Goal: Task Accomplishment & Management: Manage account settings

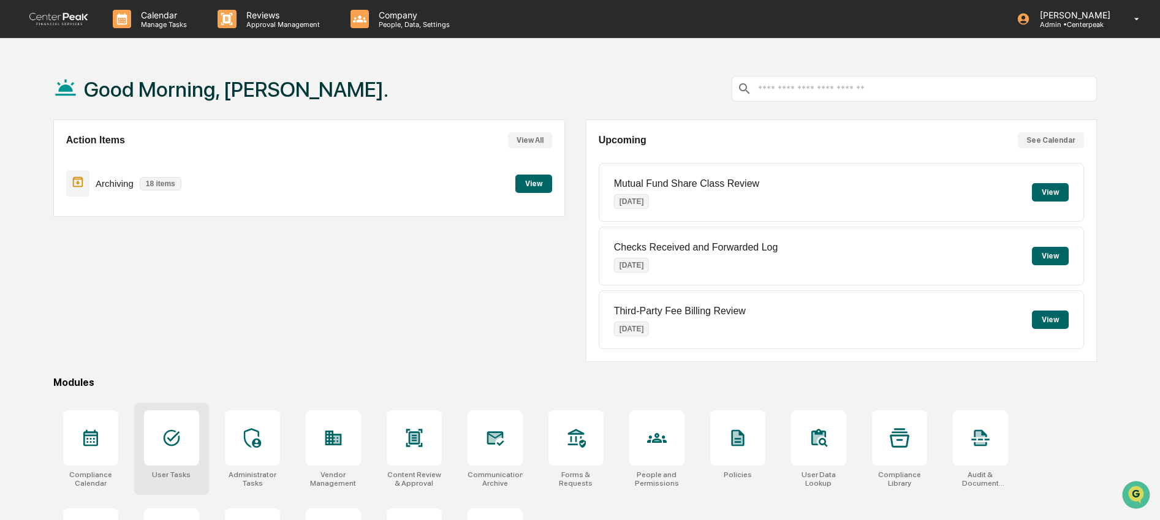
click at [187, 448] on div at bounding box center [171, 438] width 55 height 55
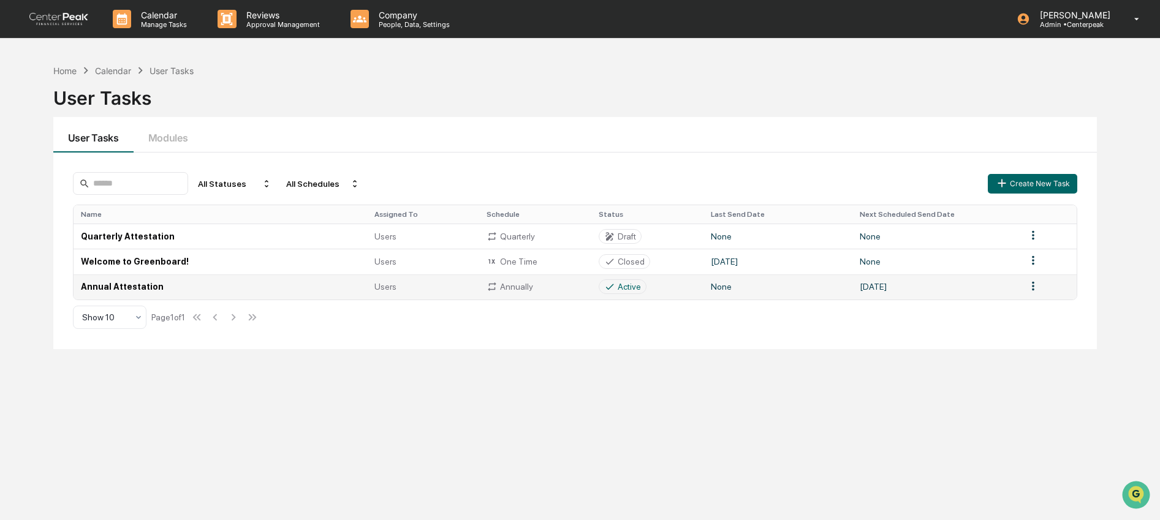
click at [259, 279] on td "Annual Attestation" at bounding box center [221, 287] width 294 height 25
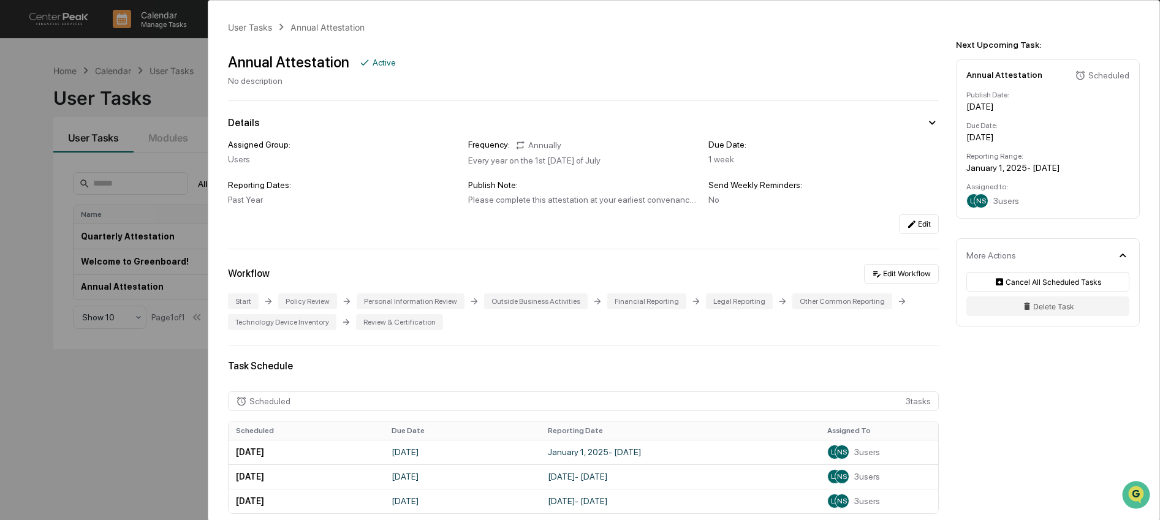
click at [170, 165] on div "User Tasks Annual Attestation Annual Attestation Active No description Details …" at bounding box center [580, 260] width 1160 height 520
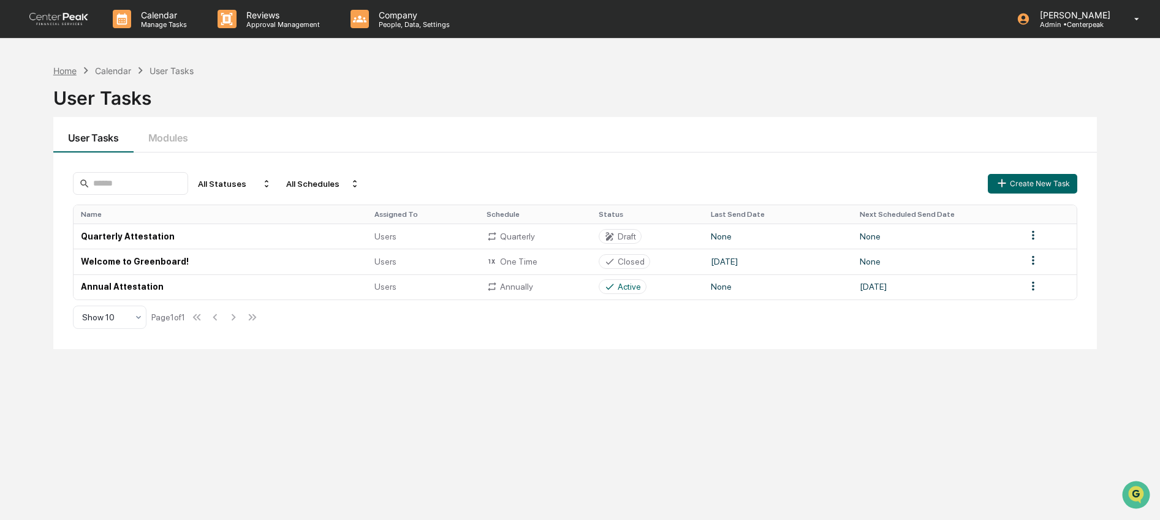
click at [58, 66] on div "Home" at bounding box center [64, 71] width 23 height 10
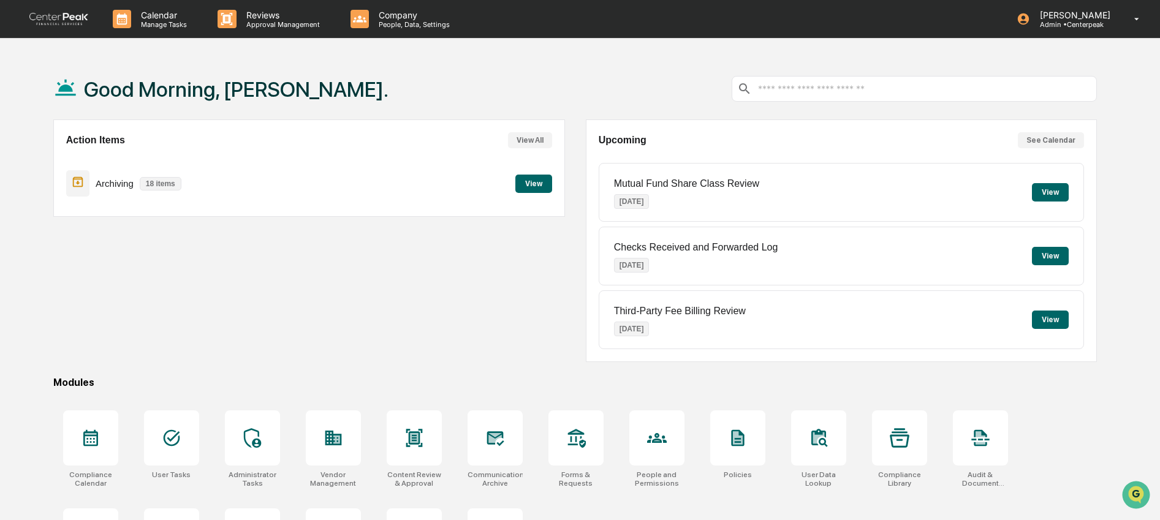
click at [522, 184] on button "View" at bounding box center [533, 184] width 37 height 18
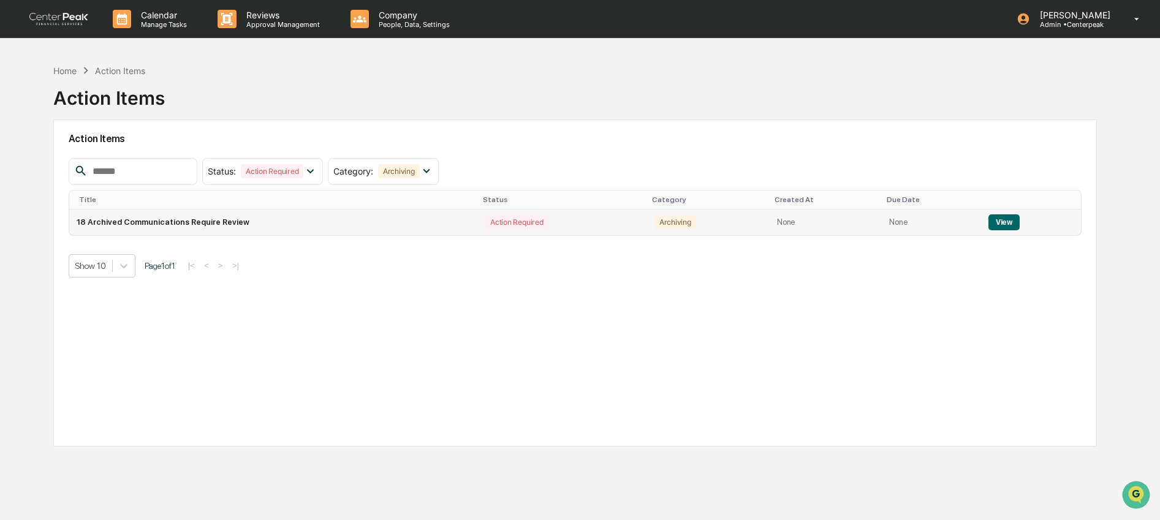
click at [1011, 227] on button "View" at bounding box center [1004, 222] width 31 height 16
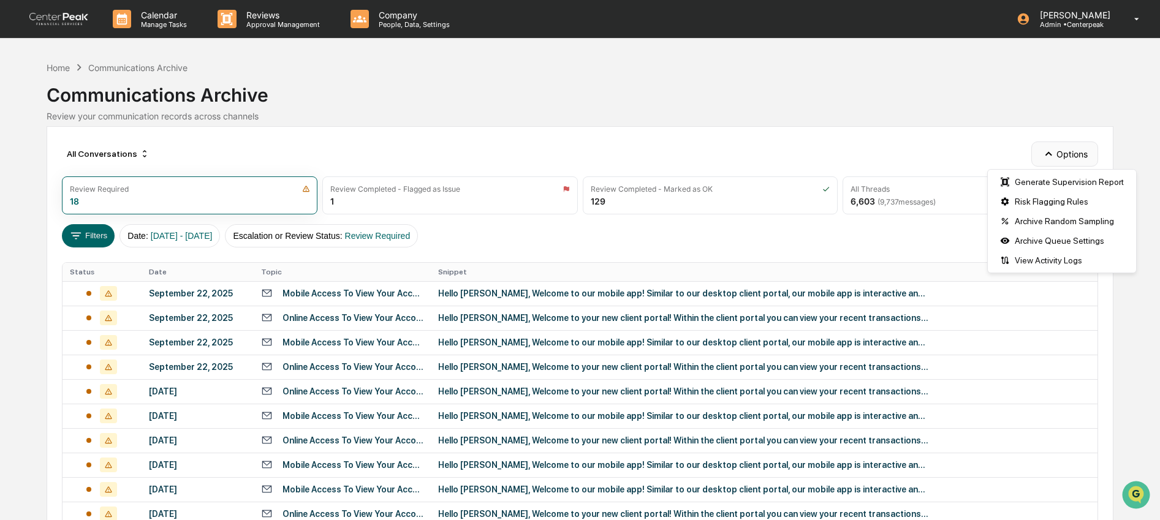
click at [1058, 151] on button "Options" at bounding box center [1064, 154] width 67 height 25
click at [1050, 207] on div "Risk Flagging Rules" at bounding box center [1061, 202] width 143 height 20
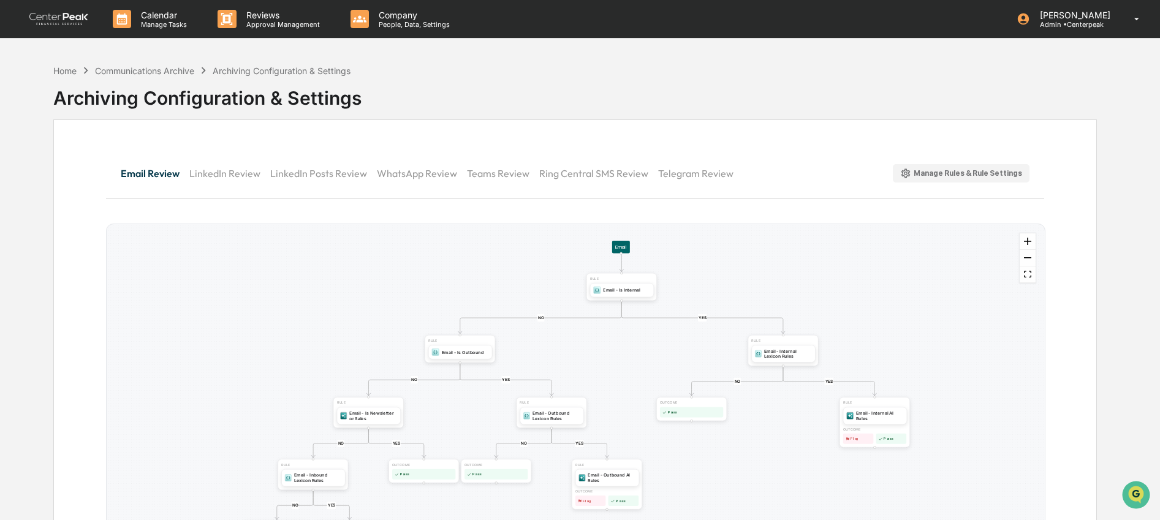
click at [974, 175] on div "Manage Rules & Rule Settings" at bounding box center [961, 174] width 123 height 12
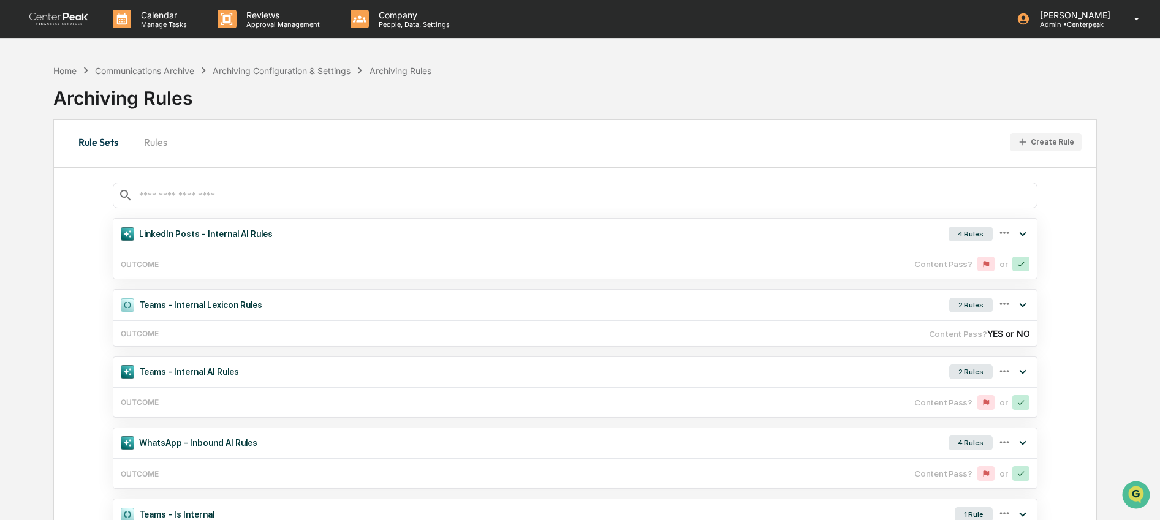
click at [158, 148] on button "Rules" at bounding box center [155, 141] width 55 height 29
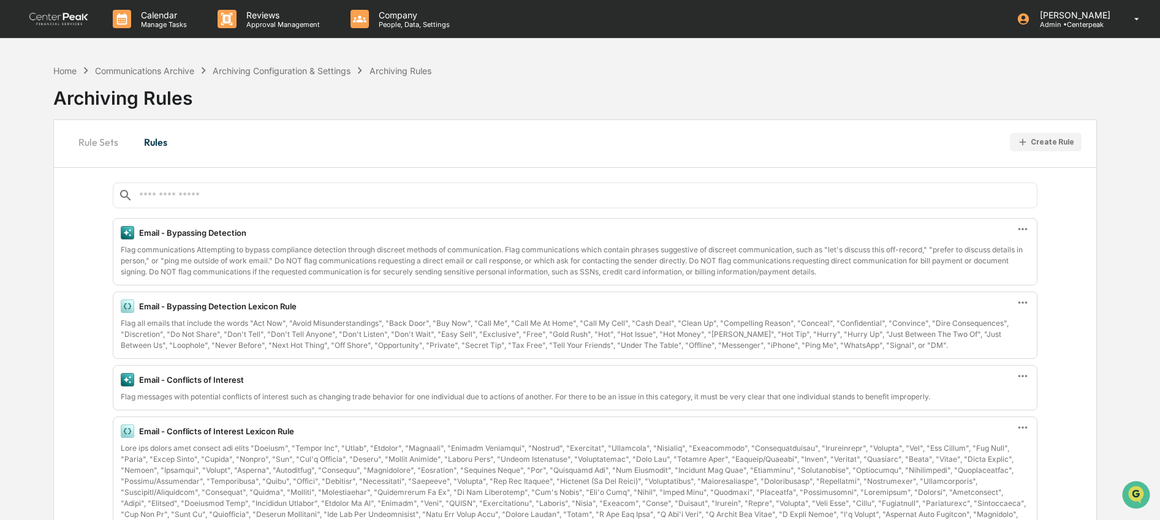
click at [1027, 142] on icon "button" at bounding box center [1023, 143] width 12 height 12
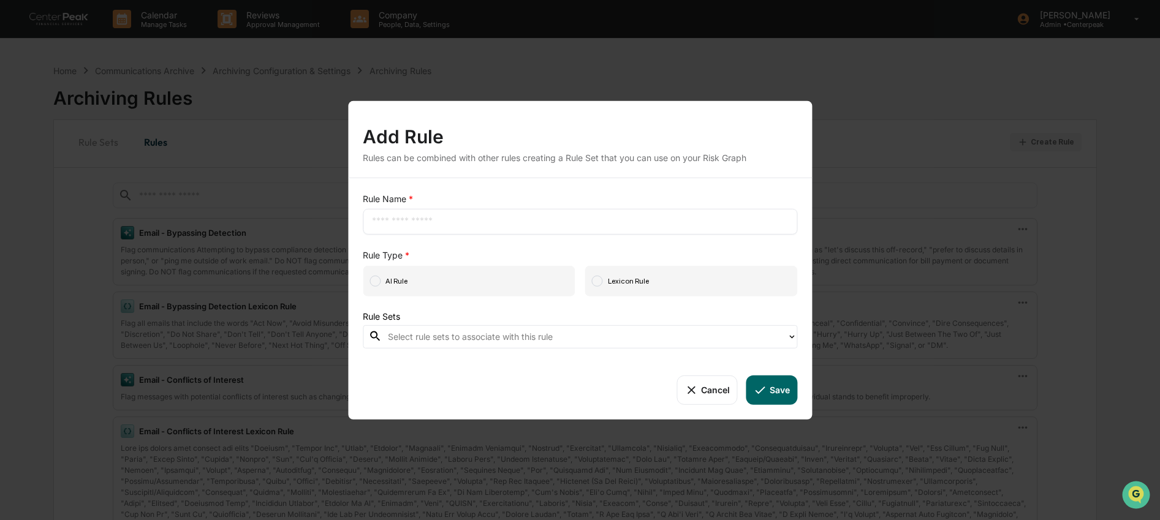
click at [590, 218] on input "text" at bounding box center [580, 221] width 416 height 12
type input "**********"
click at [512, 289] on span "AI Rule" at bounding box center [469, 280] width 213 height 31
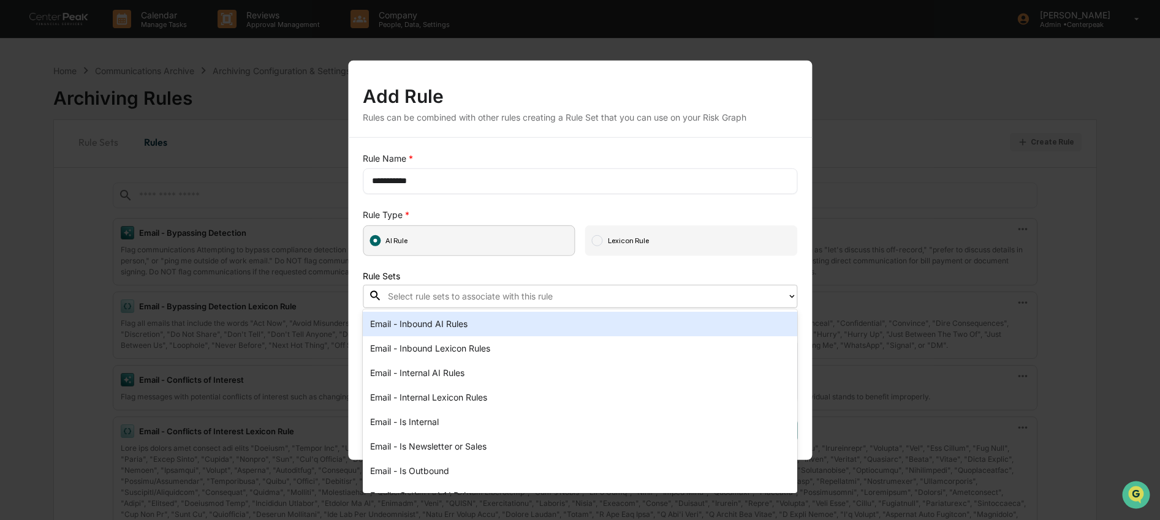
click at [605, 297] on div at bounding box center [584, 296] width 393 height 14
click at [597, 327] on div "Email - Inbound AI Rules" at bounding box center [580, 324] width 435 height 25
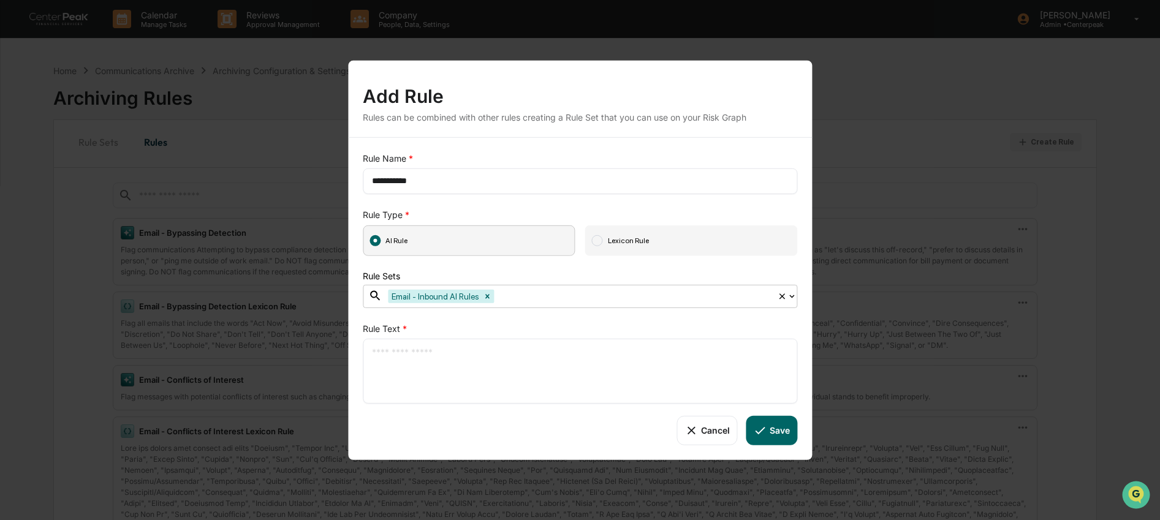
click at [594, 299] on div at bounding box center [633, 296] width 275 height 14
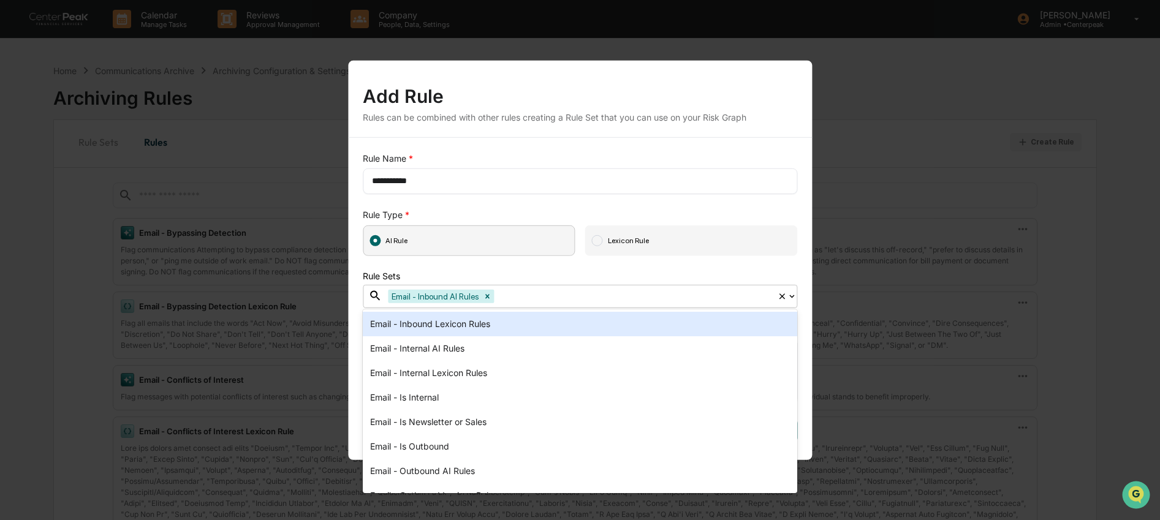
click at [792, 297] on icon at bounding box center [792, 296] width 10 height 10
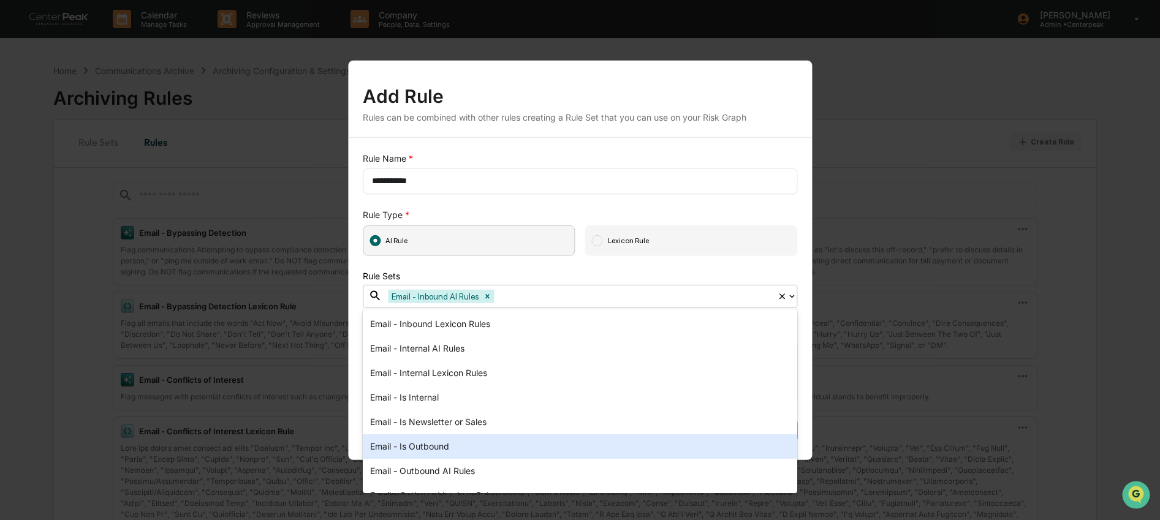
click at [622, 443] on div "Email - Is Outbound" at bounding box center [580, 447] width 435 height 25
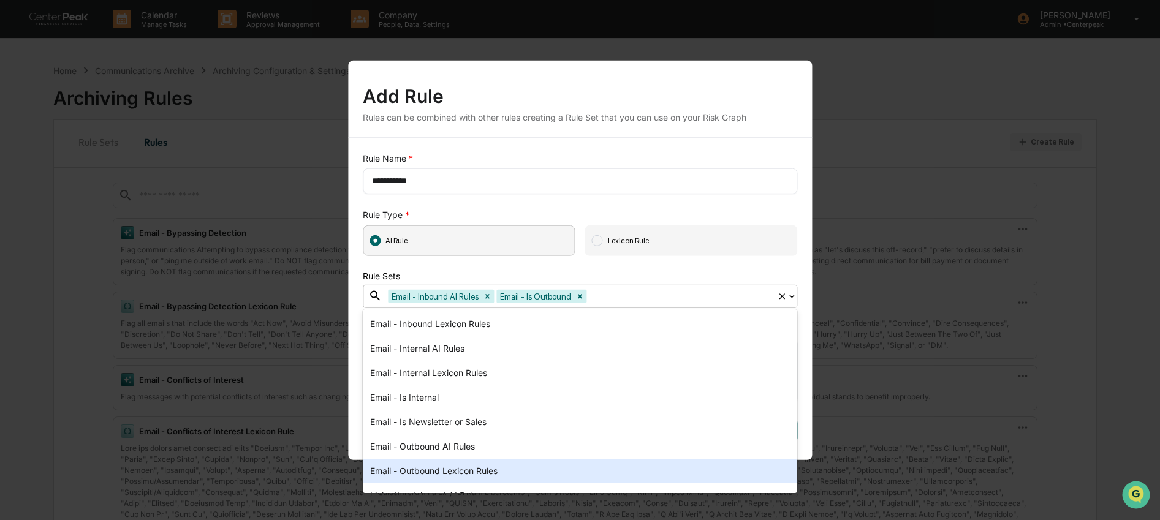
click at [623, 470] on div "Email - Outbound Lexicon Rules" at bounding box center [580, 471] width 435 height 25
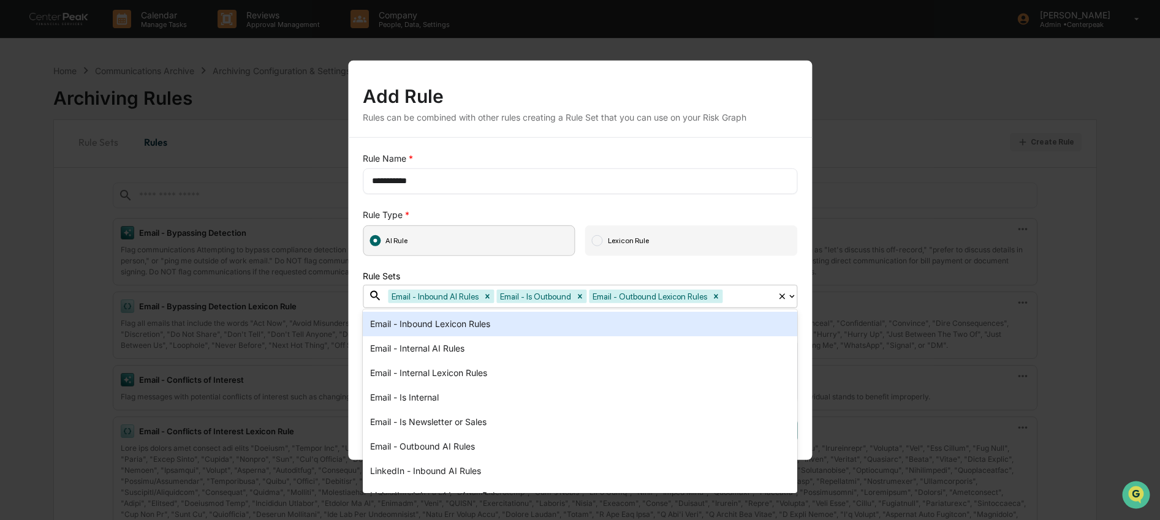
click at [628, 329] on div "Email - Inbound Lexicon Rules" at bounding box center [580, 324] width 435 height 25
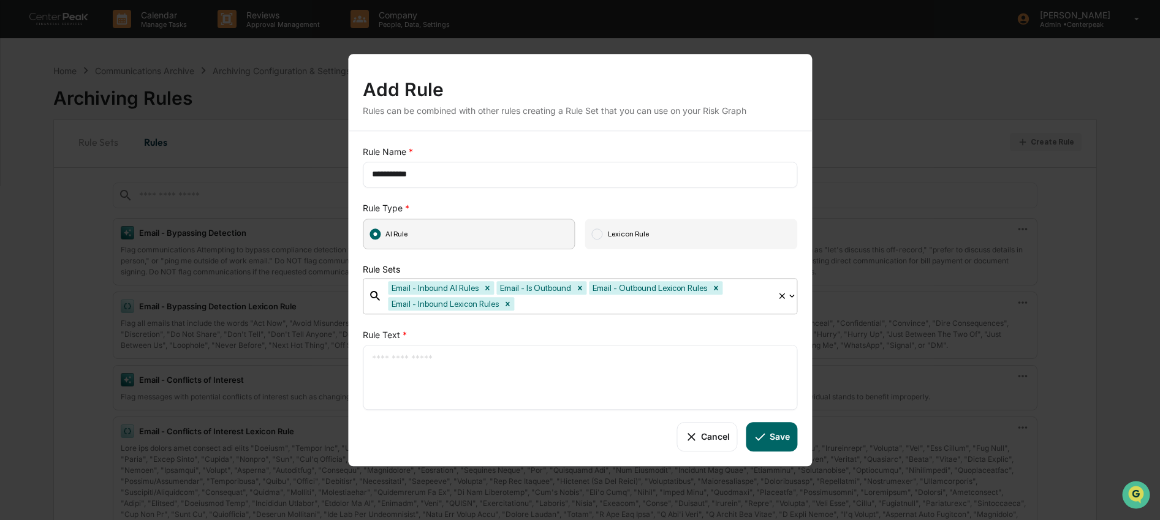
click at [609, 373] on textarea at bounding box center [580, 377] width 416 height 51
type textarea "**********"
click at [768, 437] on button "Save" at bounding box center [771, 436] width 51 height 29
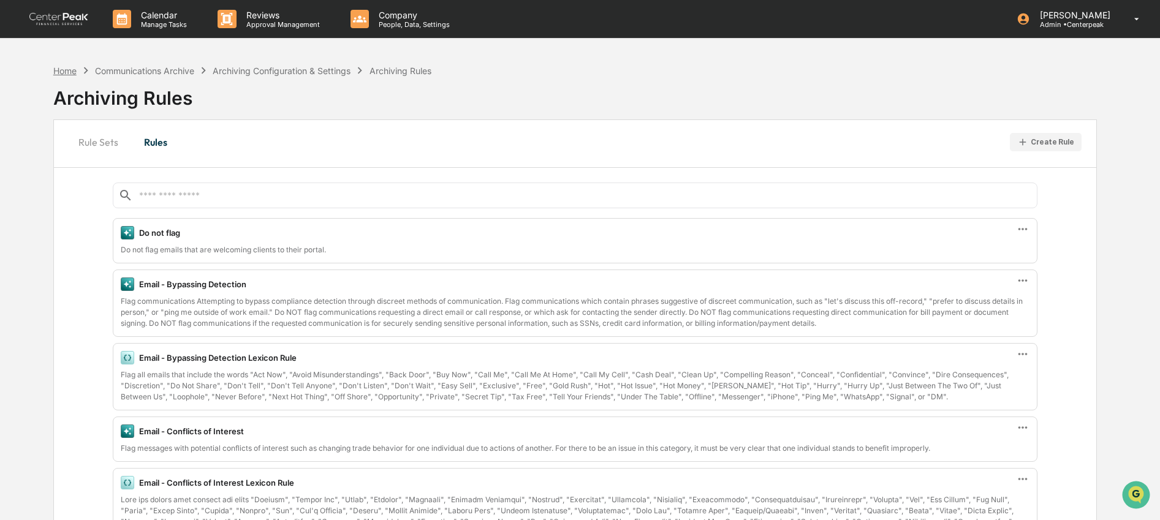
click at [74, 73] on div "Home" at bounding box center [64, 71] width 23 height 10
